Goal: Task Accomplishment & Management: Use online tool/utility

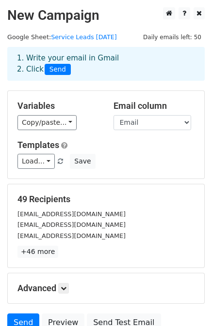
scroll to position [87, 0]
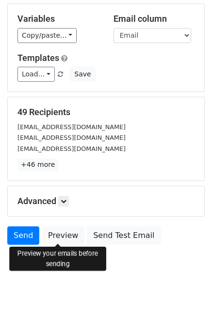
click at [58, 234] on link "Preview" at bounding box center [63, 236] width 43 height 18
drag, startPoint x: 0, startPoint y: 0, endPoint x: 58, endPoint y: 234, distance: 241.0
click at [58, 234] on link "Preview" at bounding box center [63, 236] width 43 height 18
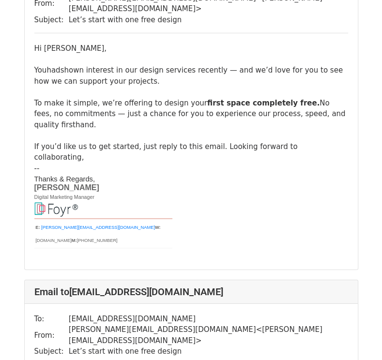
scroll to position [1448, 0]
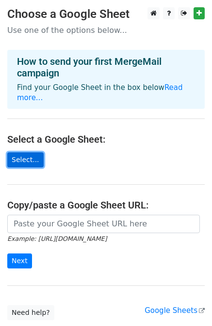
click at [18, 153] on link "Select..." at bounding box center [25, 160] width 36 height 15
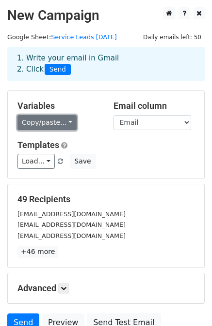
click at [42, 123] on link "Copy/paste..." at bounding box center [46, 122] width 59 height 15
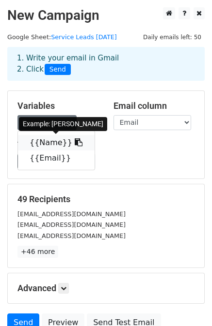
click at [75, 142] on icon at bounding box center [79, 143] width 8 height 8
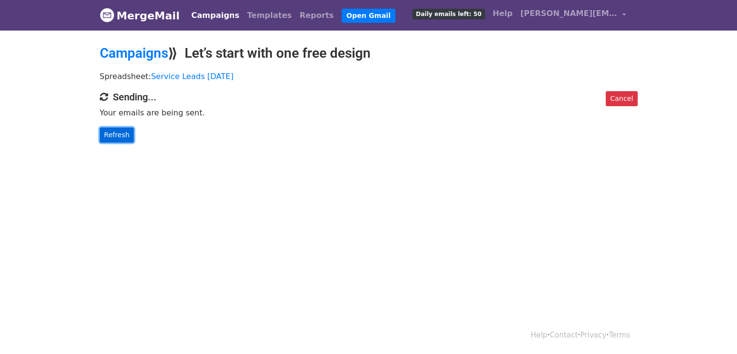
click at [120, 129] on link "Refresh" at bounding box center [117, 134] width 34 height 15
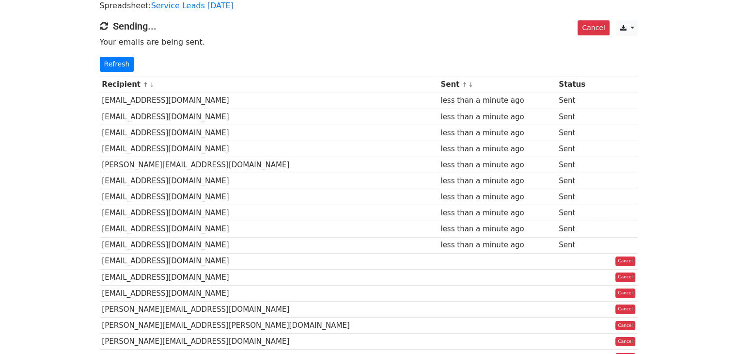
scroll to position [70, 0]
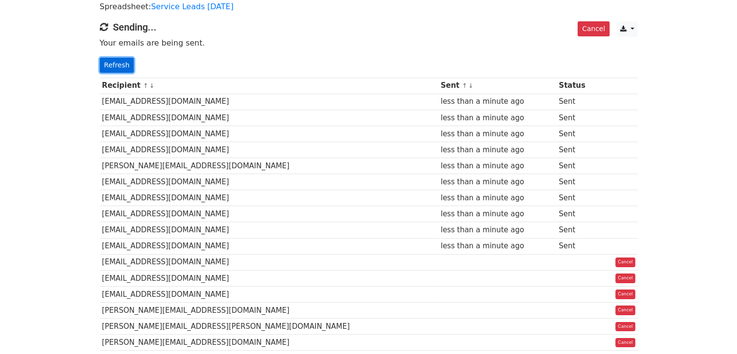
click at [120, 67] on link "Refresh" at bounding box center [117, 65] width 34 height 15
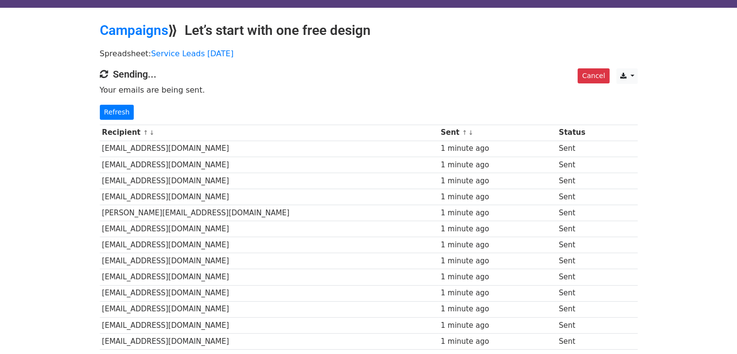
scroll to position [18, 0]
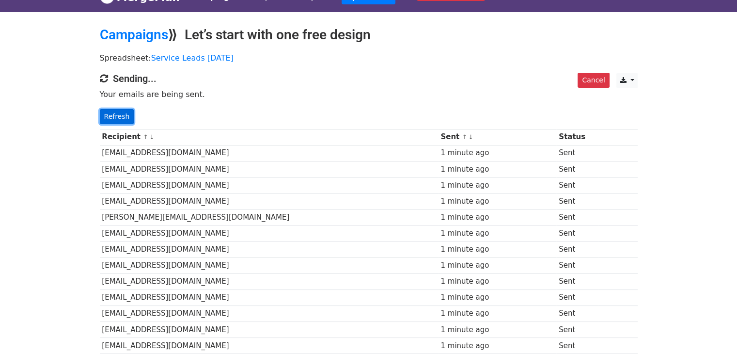
click at [117, 117] on link "Refresh" at bounding box center [117, 116] width 34 height 15
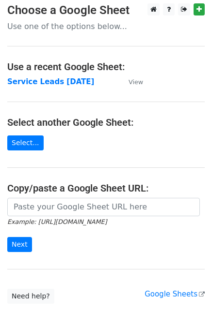
scroll to position [5, 0]
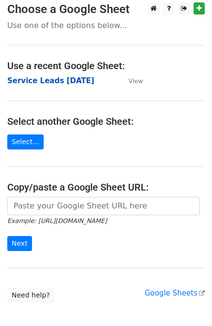
click at [63, 83] on strong "Service Leads [DATE]" at bounding box center [50, 81] width 87 height 9
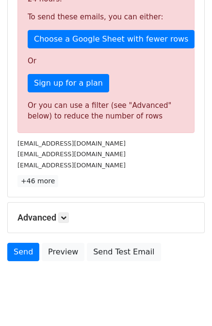
scroll to position [296, 0]
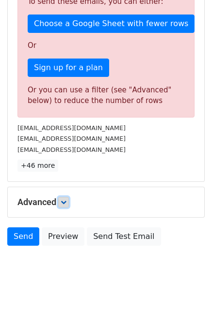
click at [65, 198] on link at bounding box center [63, 202] width 11 height 11
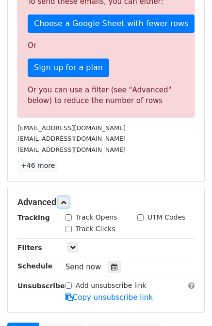
scroll to position [390, 0]
